Goal: Navigation & Orientation: Find specific page/section

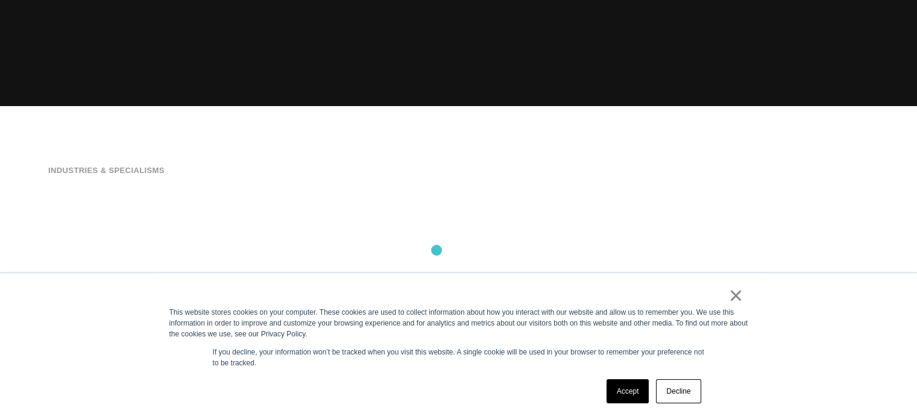
scroll to position [317, 0]
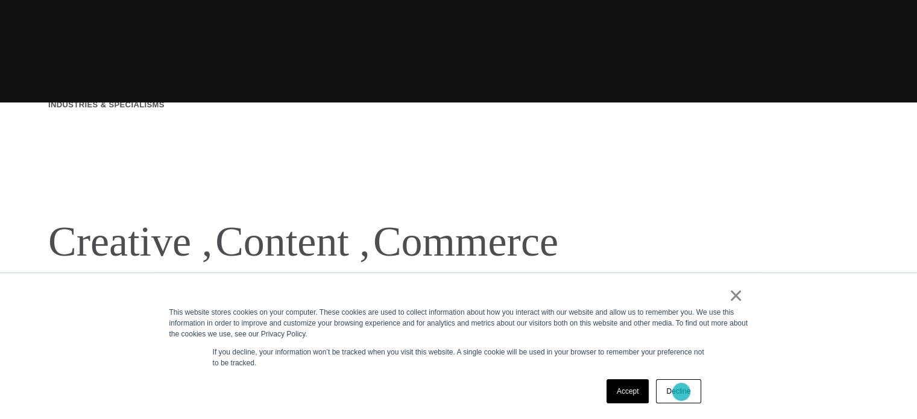
click at [681, 392] on link "Decline" at bounding box center [678, 391] width 45 height 24
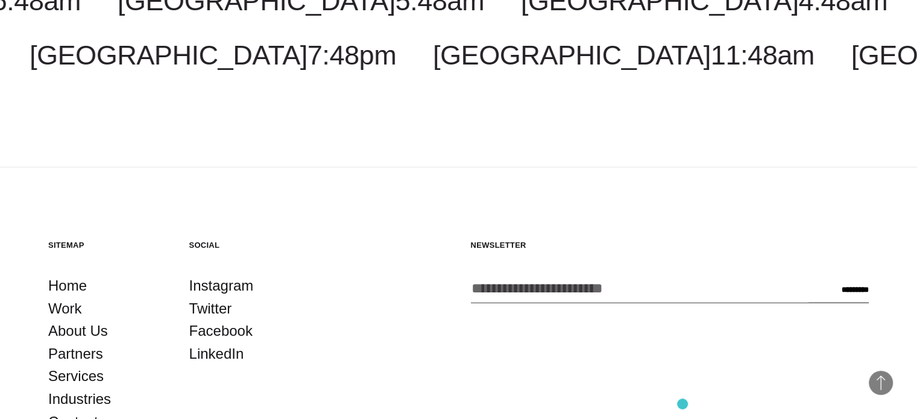
scroll to position [3162, 0]
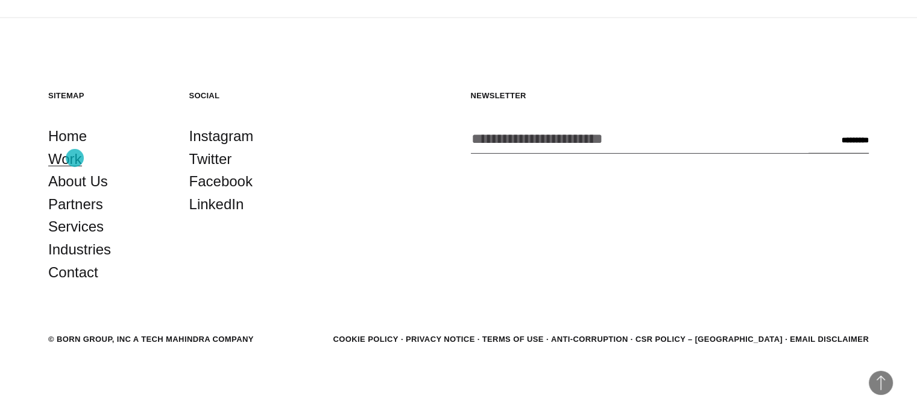
click at [75, 158] on link "Work" at bounding box center [65, 159] width 34 height 23
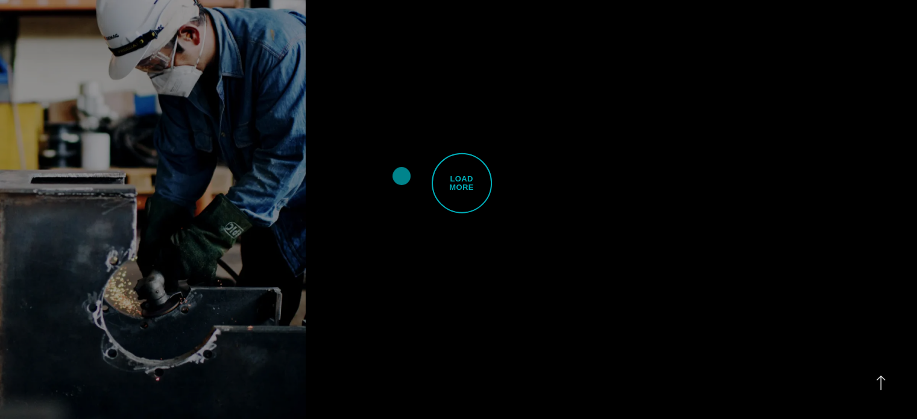
scroll to position [3151, 0]
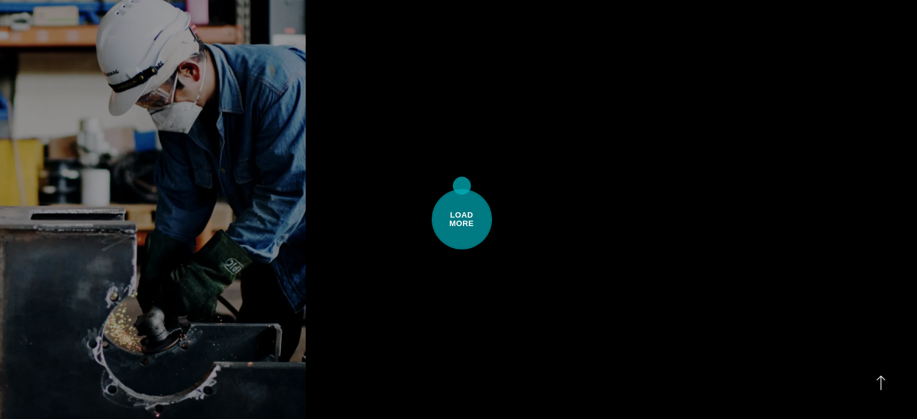
click at [462, 189] on span "Load More" at bounding box center [462, 219] width 60 height 60
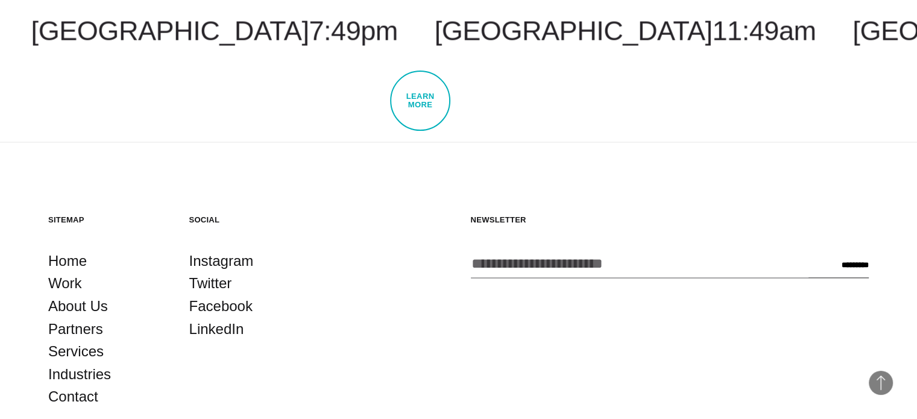
scroll to position [6254, 0]
